Goal: Information Seeking & Learning: Find specific fact

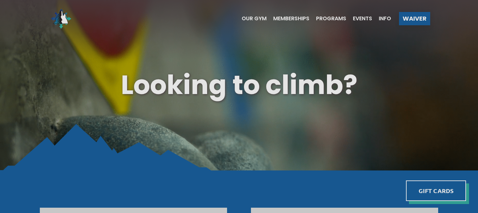
click at [257, 18] on span "Our Gym" at bounding box center [254, 18] width 25 height 5
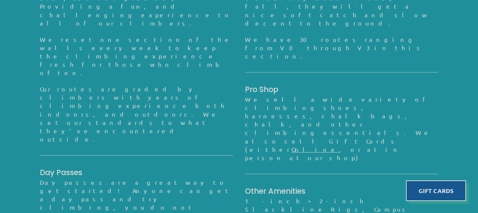
scroll to position [651, 0]
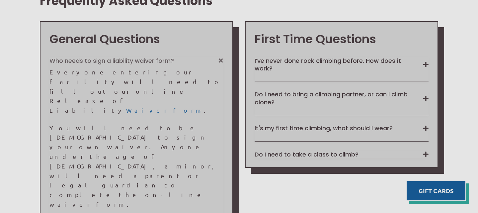
scroll to position [522, 0]
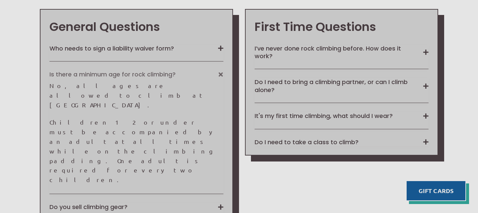
scroll to position [532, 0]
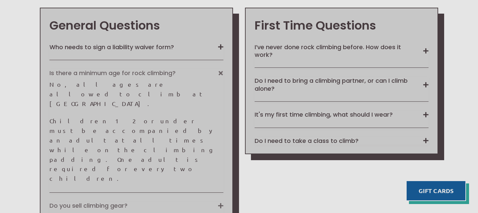
click at [219, 202] on button "Do you sell climbing gear?" at bounding box center [136, 206] width 174 height 8
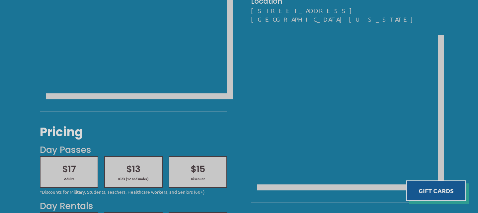
scroll to position [195, 0]
